Goal: Browse casually

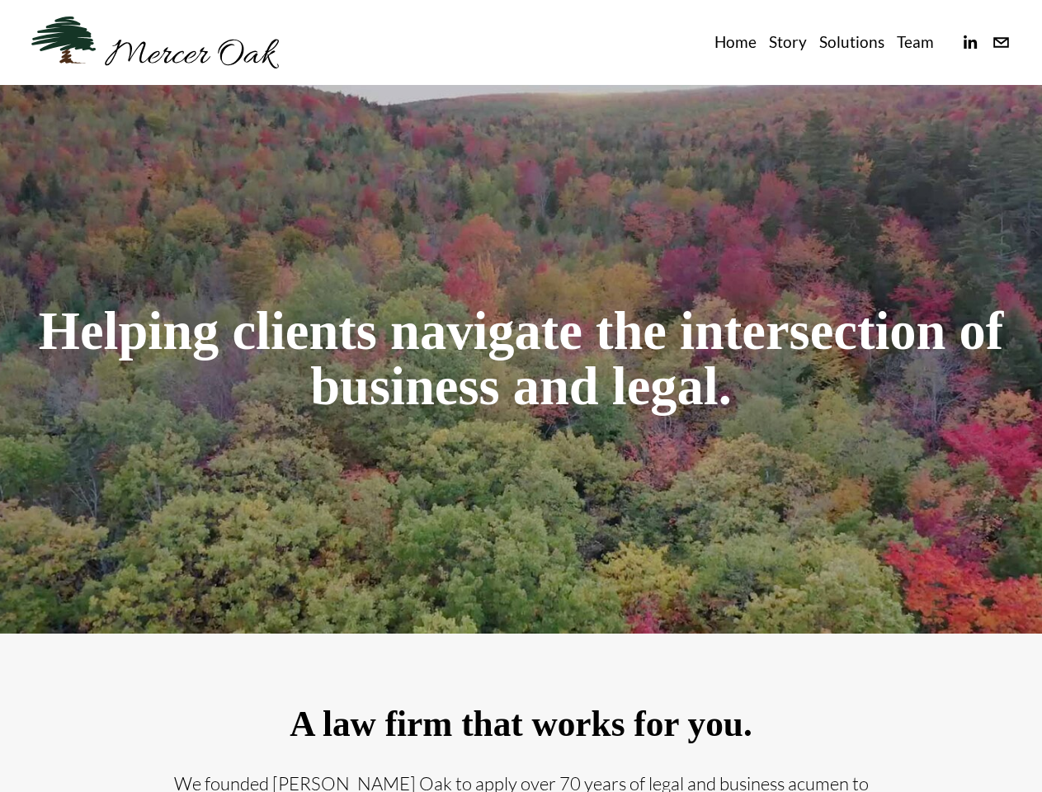
click at [521, 396] on h1 "Helping clients navigate the intersection of business and legal." at bounding box center [520, 359] width 979 height 111
